Goal: Information Seeking & Learning: Learn about a topic

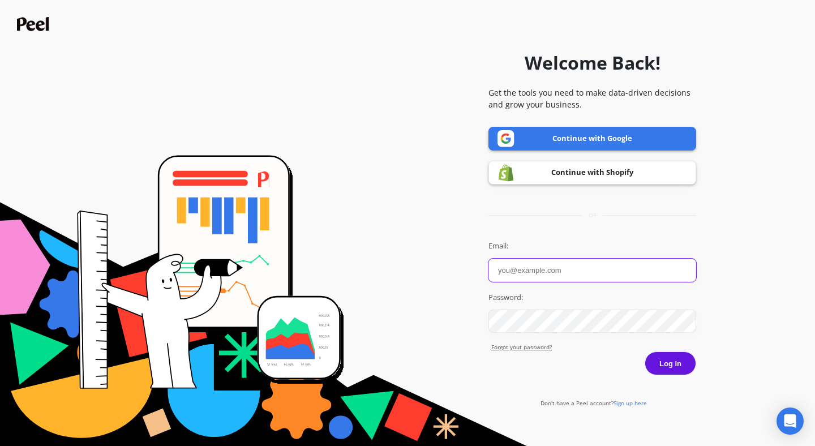
click at [571, 264] on input "Email:" at bounding box center [592, 270] width 208 height 23
paste input "[EMAIL_ADDRESS][DOMAIN_NAME]"
type input "[EMAIL_ADDRESS][DOMAIN_NAME]"
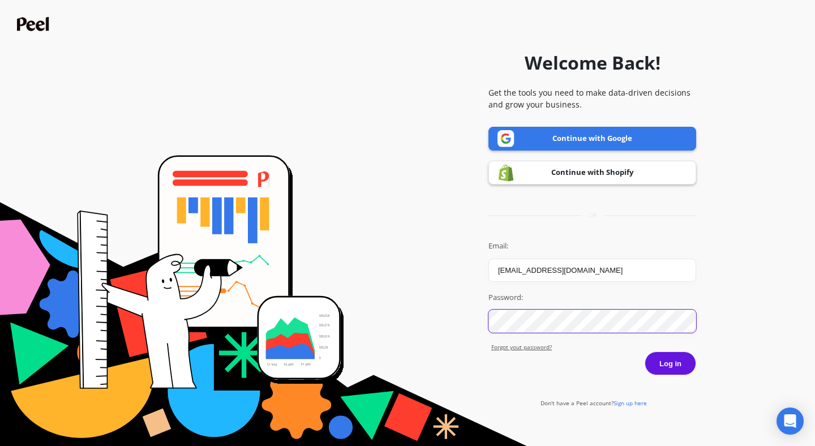
click at [645, 351] on button "Log in" at bounding box center [671, 363] width 52 height 24
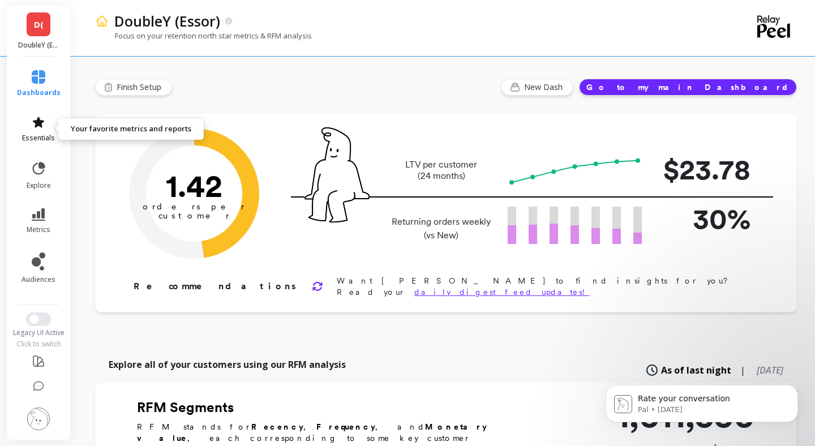
click at [45, 126] on link "essentials" at bounding box center [39, 128] width 44 height 27
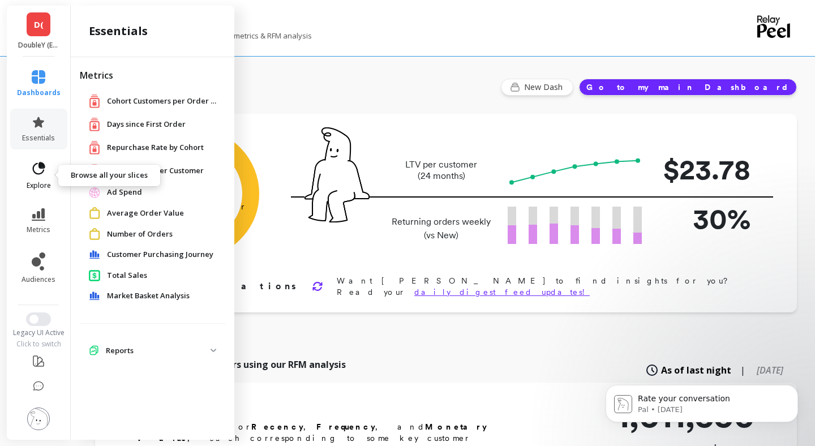
click at [38, 168] on icon at bounding box center [39, 169] width 16 height 16
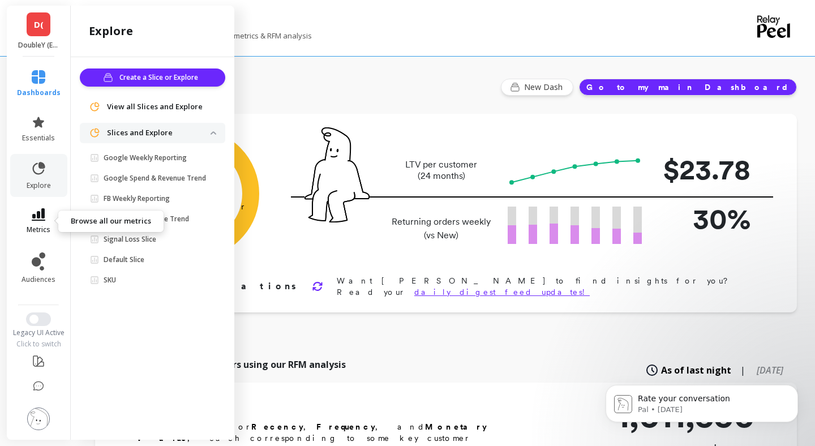
click at [44, 215] on icon at bounding box center [39, 214] width 14 height 12
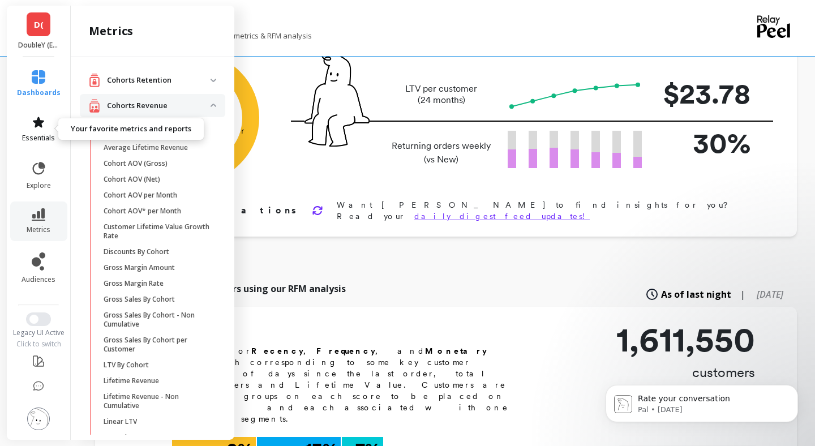
click at [34, 119] on icon at bounding box center [39, 122] width 14 height 14
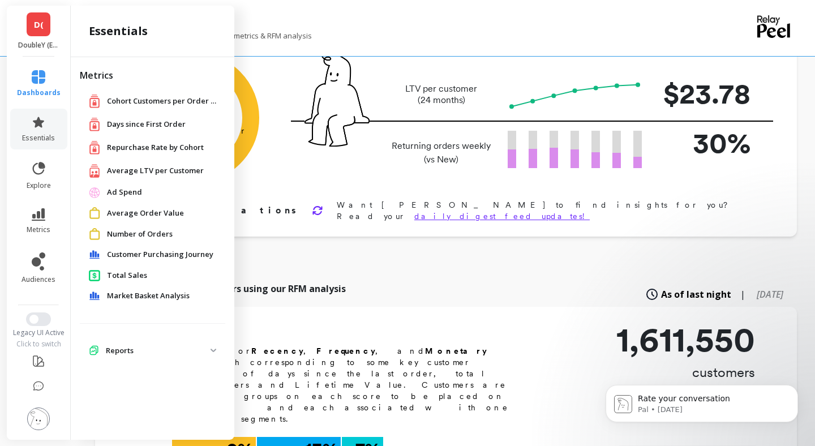
click at [121, 143] on span "Repurchase Rate by Cohort" at bounding box center [155, 147] width 97 height 11
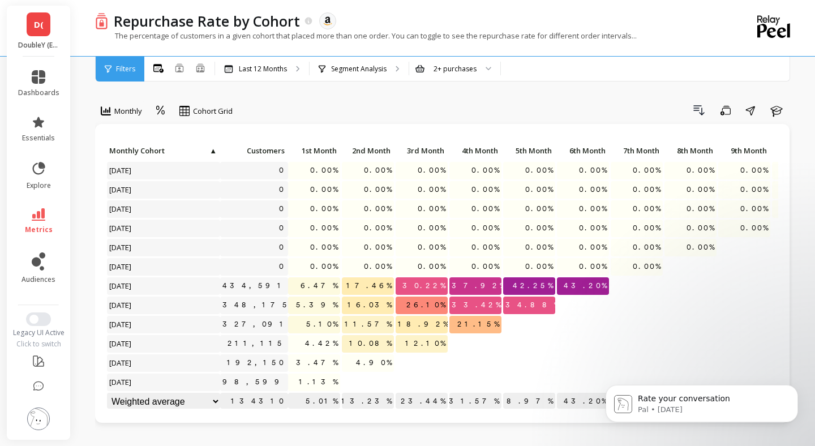
scroll to position [1, 0]
click at [349, 74] on div "Segment Analysis" at bounding box center [359, 69] width 99 height 25
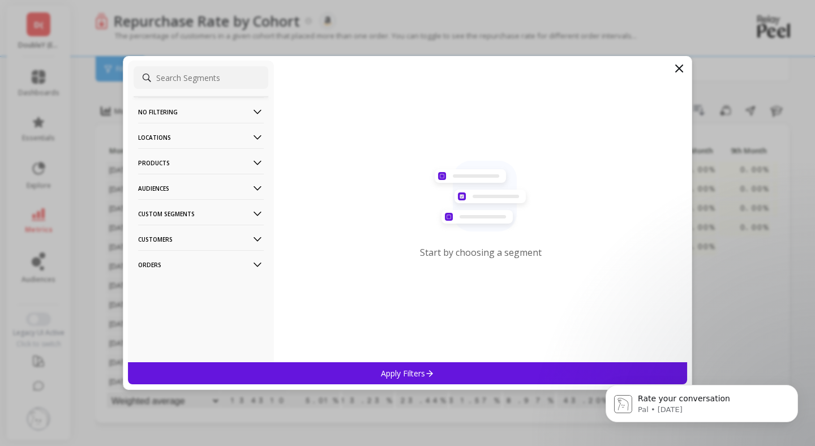
click at [683, 72] on icon at bounding box center [679, 69] width 14 height 14
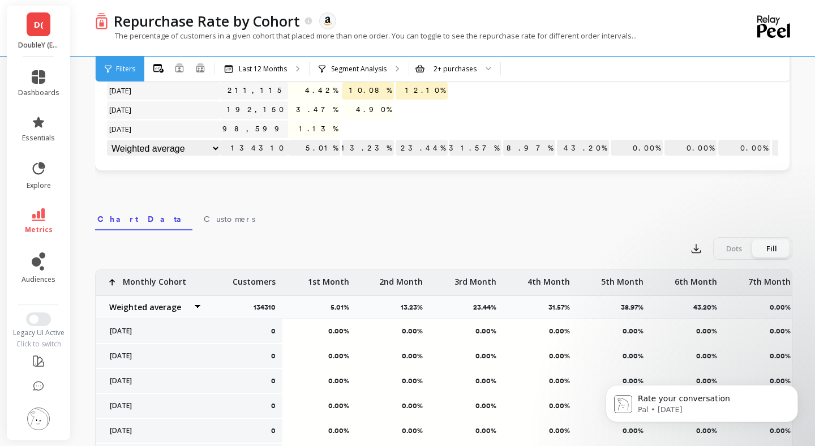
scroll to position [0, 0]
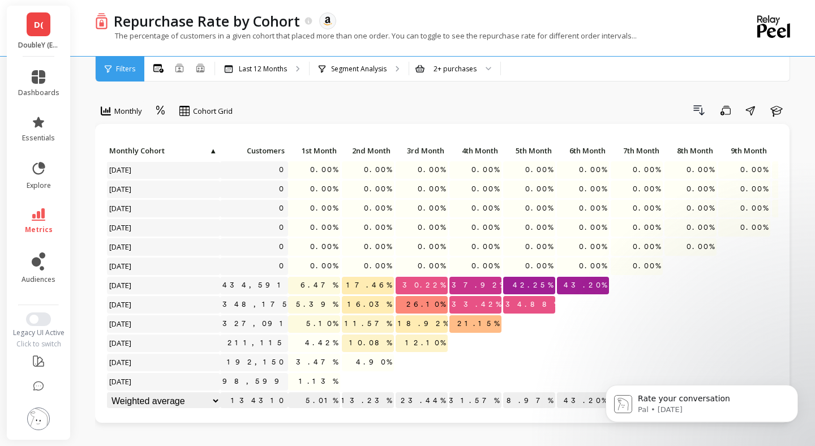
click at [117, 75] on div "Filters" at bounding box center [120, 69] width 49 height 25
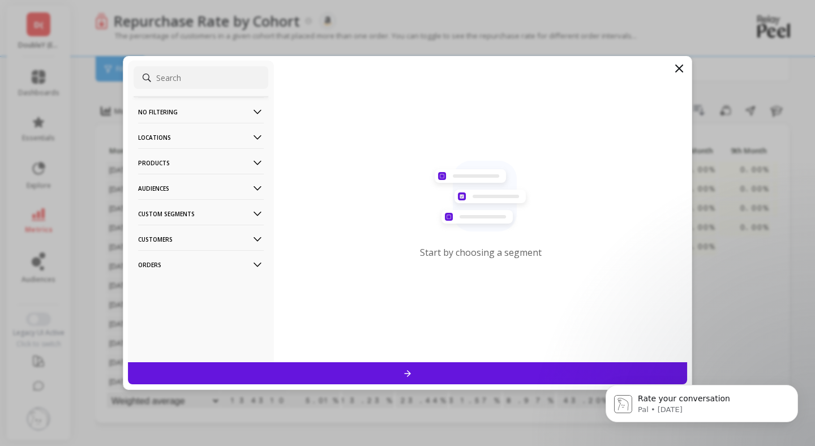
click at [251, 114] on filtering-icon at bounding box center [257, 112] width 12 height 12
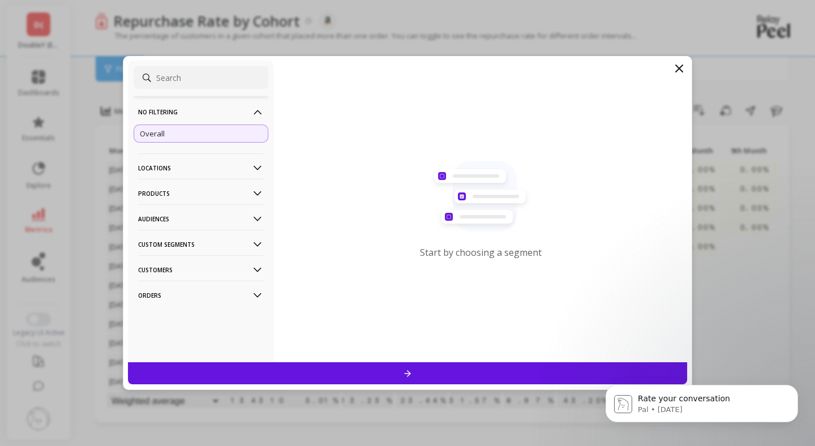
click at [251, 114] on filtering-icon at bounding box center [257, 112] width 12 height 12
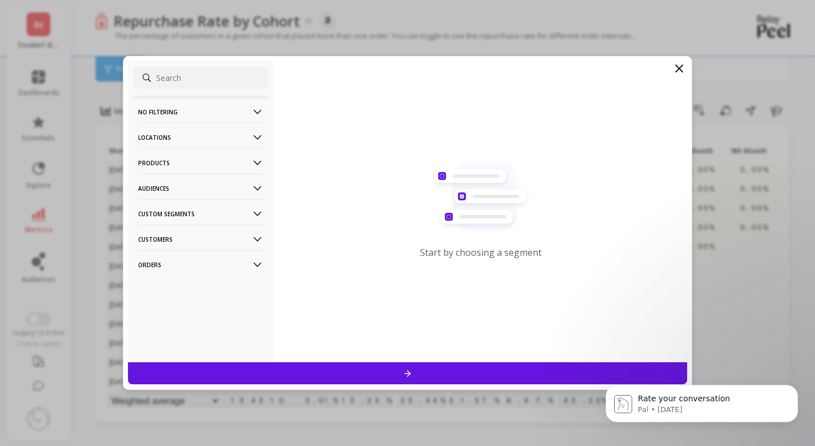
click at [251, 141] on icon at bounding box center [257, 137] width 12 height 12
click at [252, 168] on icon at bounding box center [257, 163] width 12 height 12
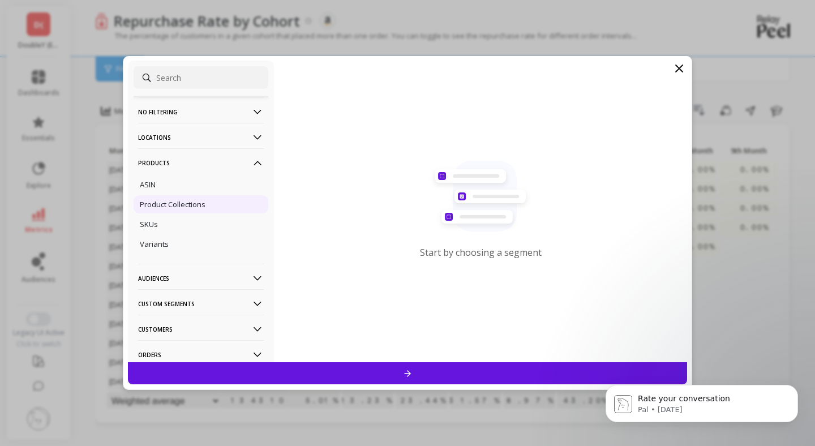
click at [158, 202] on p "Product Collections" at bounding box center [173, 204] width 66 height 10
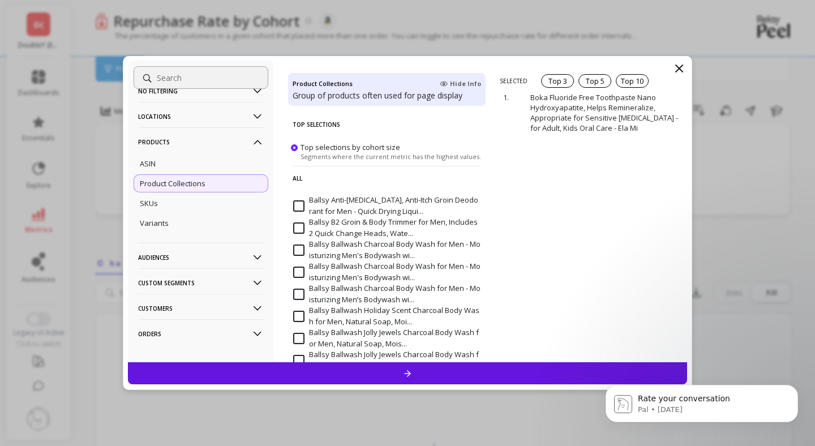
click at [681, 65] on icon at bounding box center [679, 68] width 7 height 7
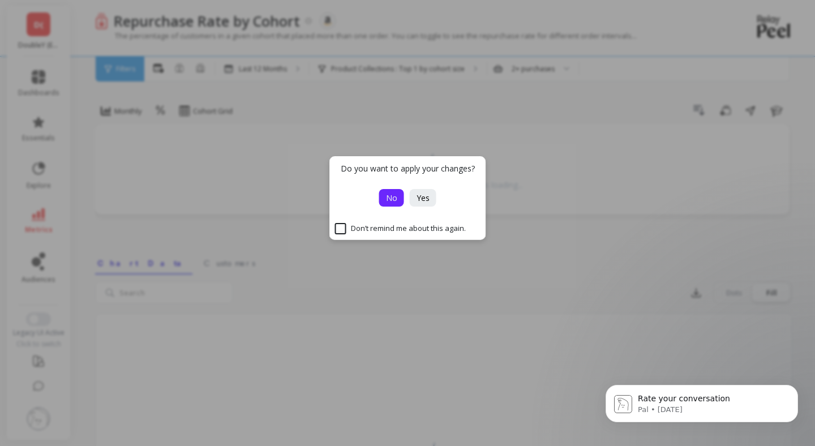
click at [388, 199] on span "No" at bounding box center [391, 197] width 11 height 11
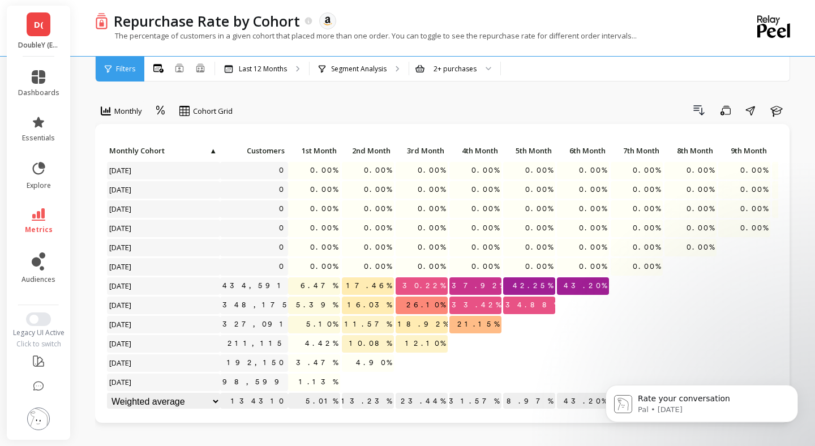
click at [49, 418] on img at bounding box center [38, 419] width 23 height 23
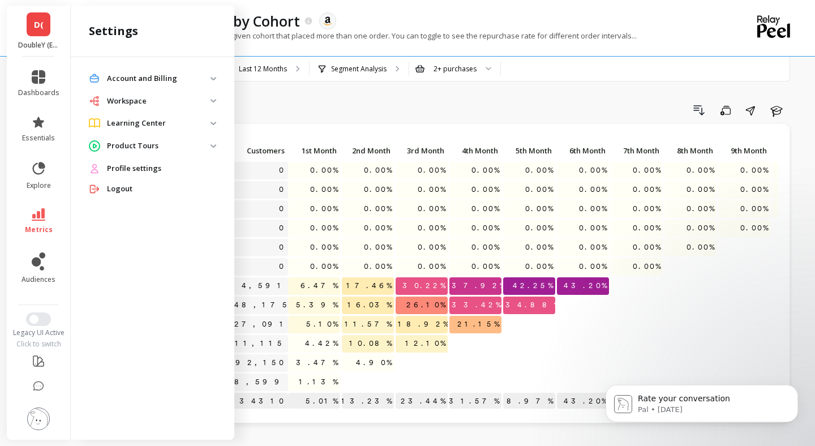
click at [108, 188] on span "Logout" at bounding box center [119, 188] width 25 height 11
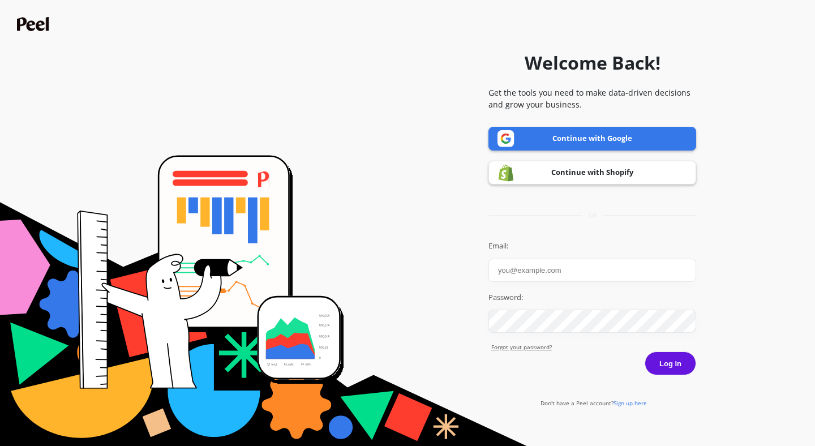
click at [530, 279] on input "Email:" at bounding box center [592, 270] width 208 height 23
click at [584, 138] on link "Continue with Google" at bounding box center [592, 139] width 208 height 24
